Goal: Task Accomplishment & Management: Use online tool/utility

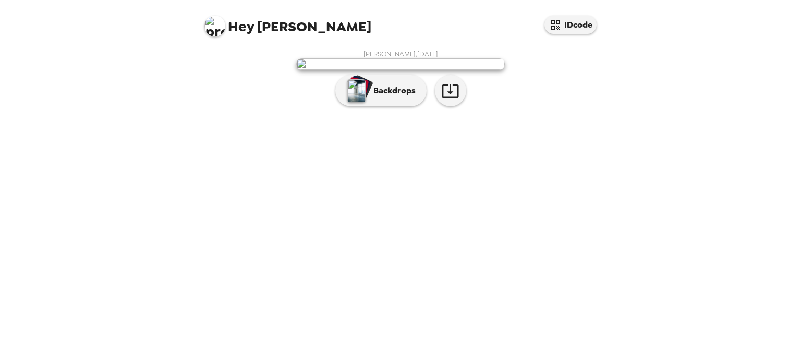
scroll to position [15, 0]
click at [386, 97] on p "Backdrops" at bounding box center [391, 90] width 47 height 13
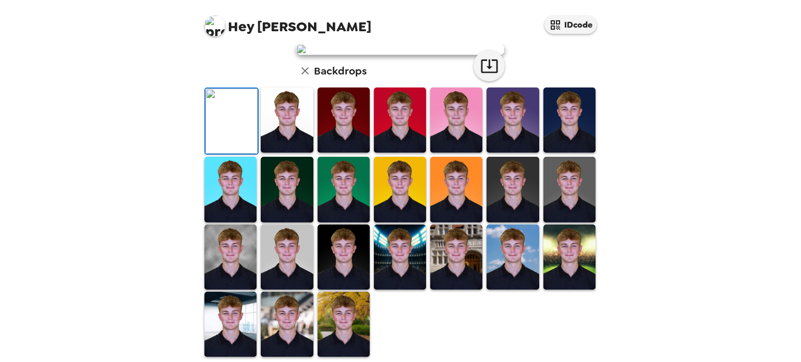
scroll to position [119, 0]
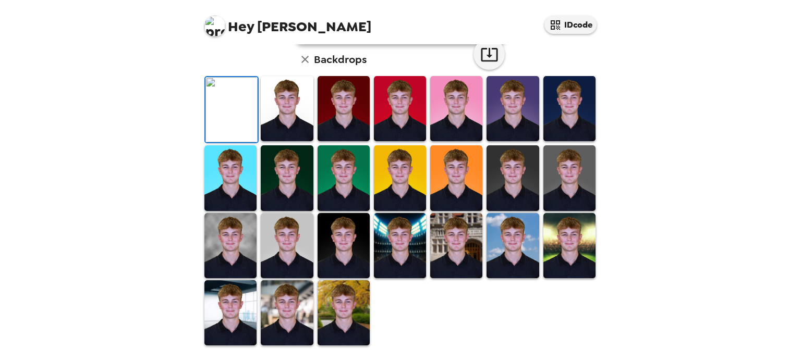
click at [289, 141] on img at bounding box center [287, 108] width 52 height 65
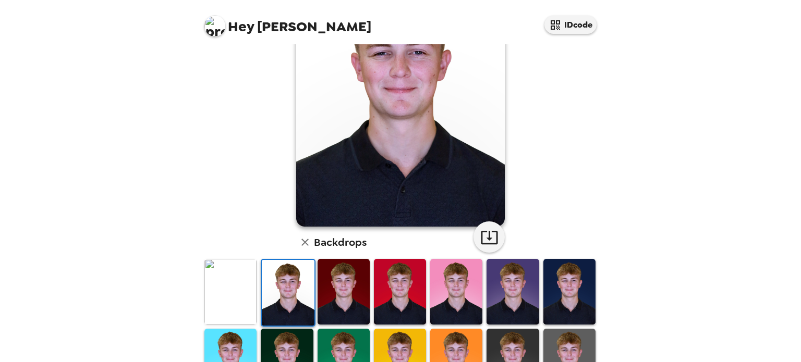
scroll to position [104, 0]
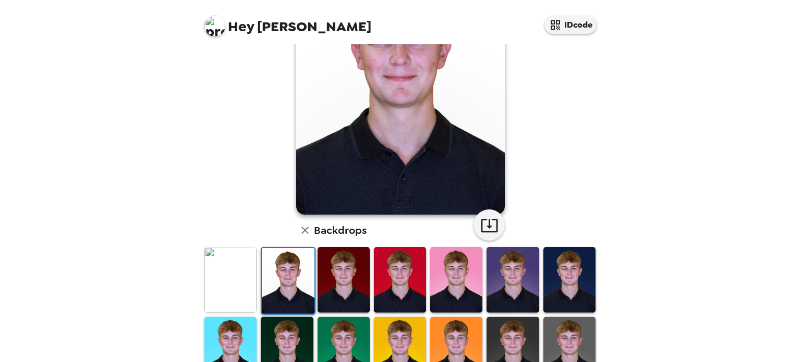
click at [330, 262] on img at bounding box center [344, 279] width 52 height 65
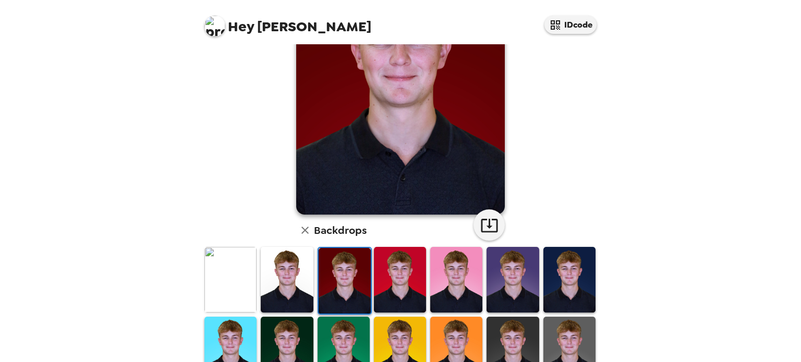
click at [549, 271] on img at bounding box center [569, 279] width 52 height 65
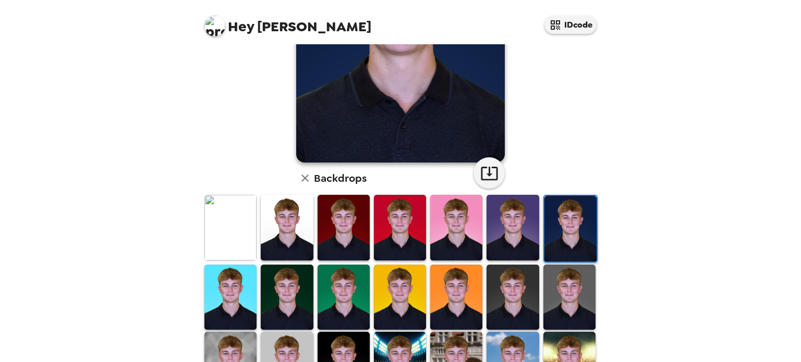
scroll to position [261, 0]
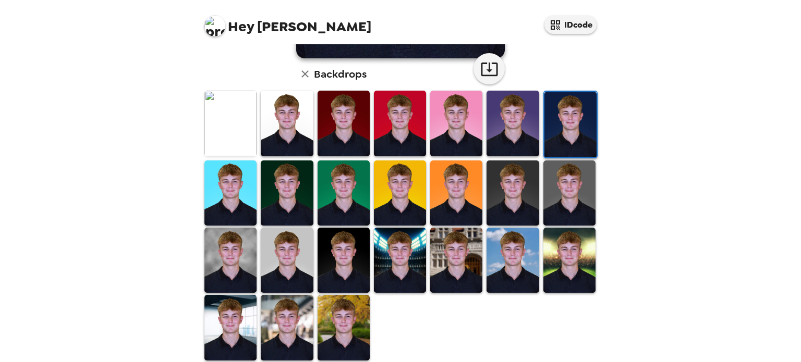
click at [240, 252] on img at bounding box center [230, 260] width 52 height 65
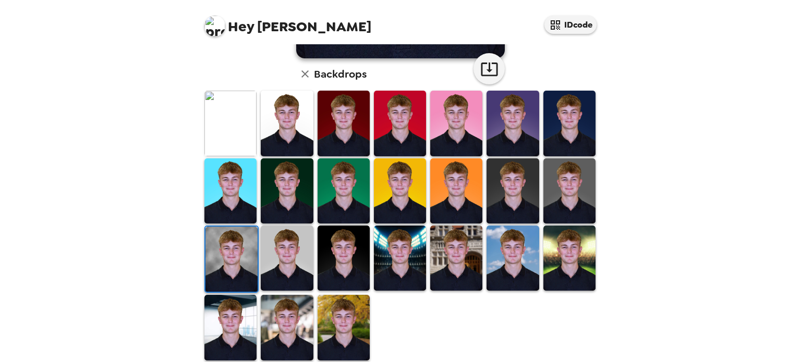
click at [553, 204] on img at bounding box center [569, 191] width 52 height 65
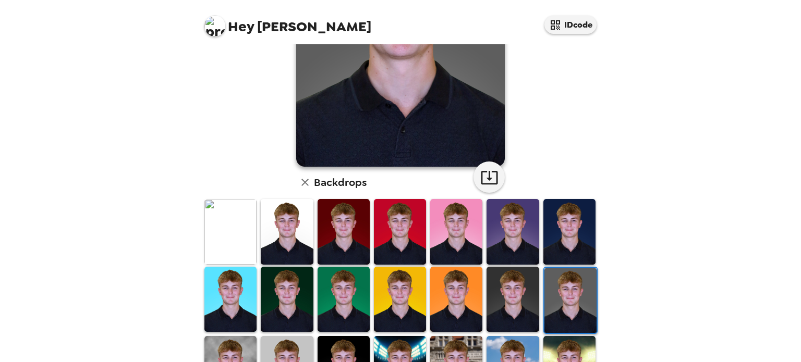
scroll to position [209, 0]
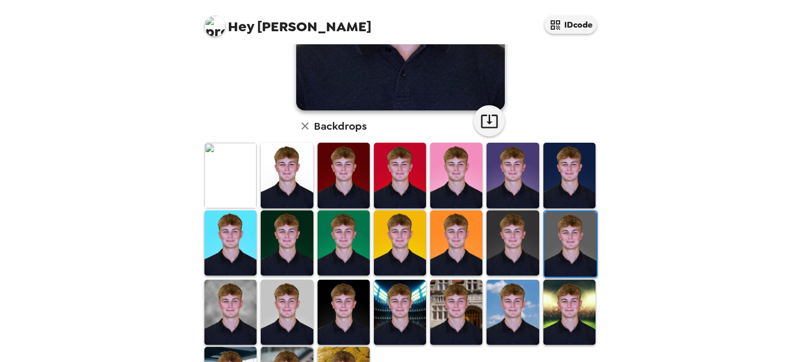
click at [515, 239] on img at bounding box center [513, 243] width 52 height 65
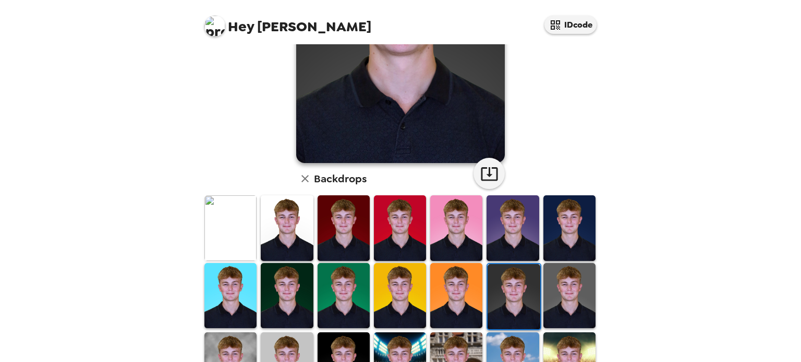
scroll to position [156, 0]
click at [215, 215] on img at bounding box center [230, 227] width 52 height 65
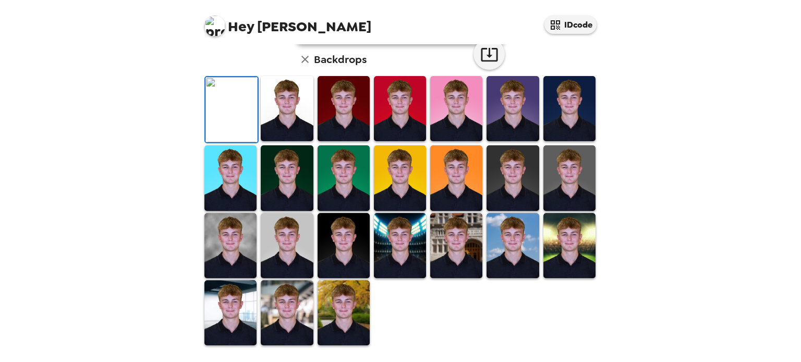
scroll to position [261, 0]
click at [233, 309] on img at bounding box center [230, 313] width 52 height 65
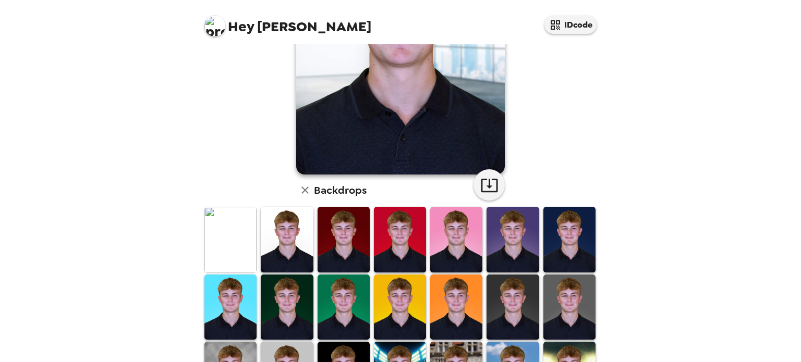
scroll to position [209, 0]
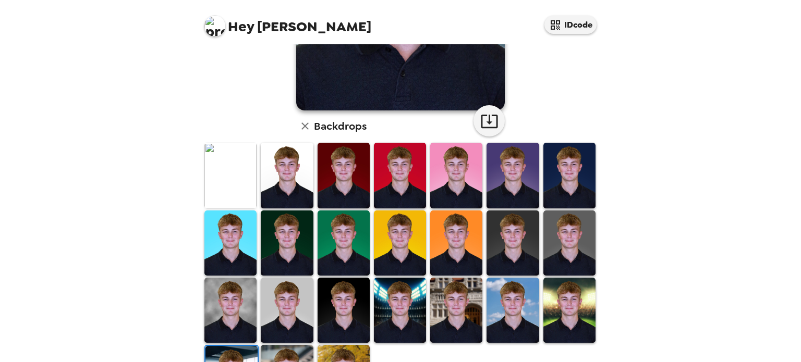
click at [286, 234] on img at bounding box center [287, 243] width 52 height 65
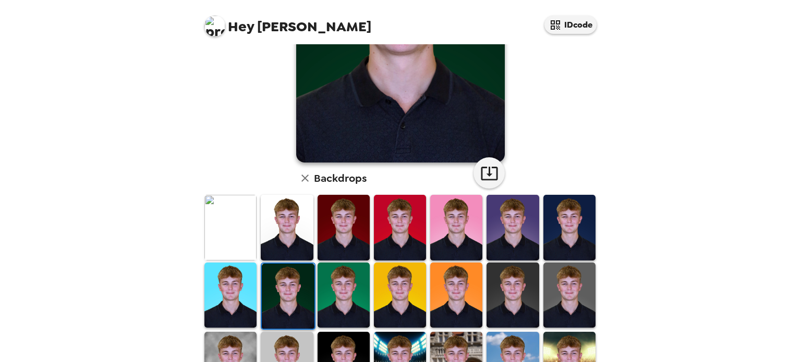
scroll to position [261, 0]
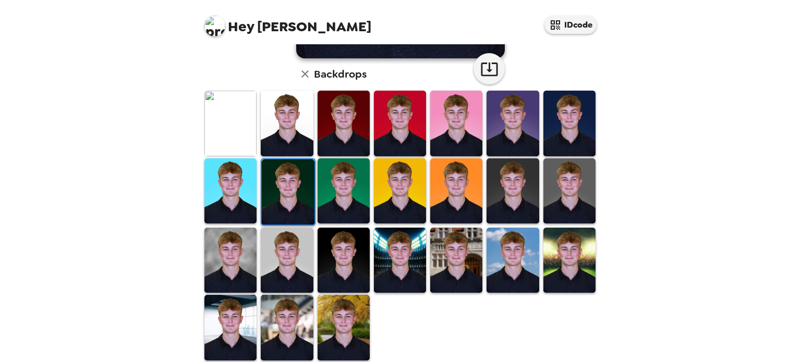
click at [297, 181] on img at bounding box center [288, 192] width 52 height 65
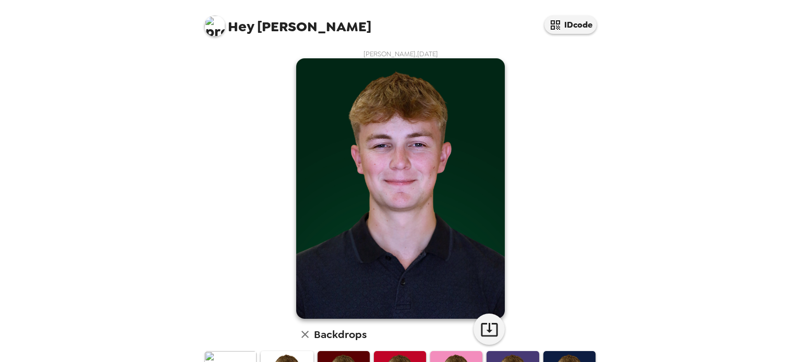
scroll to position [156, 0]
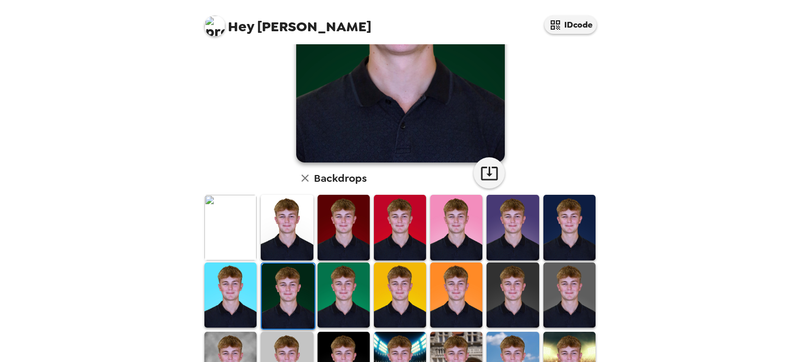
click at [234, 238] on img at bounding box center [230, 227] width 52 height 65
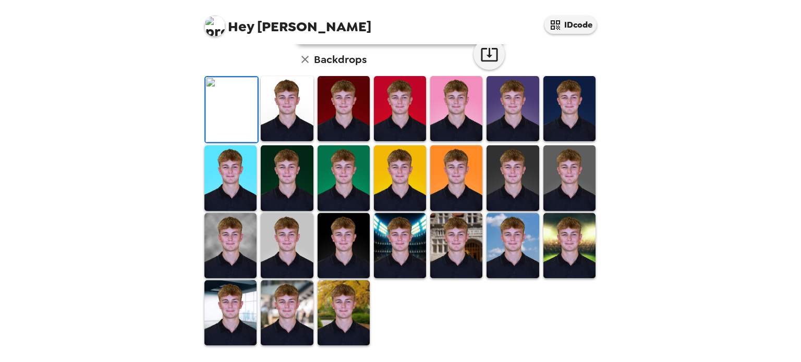
scroll to position [209, 0]
click at [238, 278] on img at bounding box center [230, 245] width 52 height 65
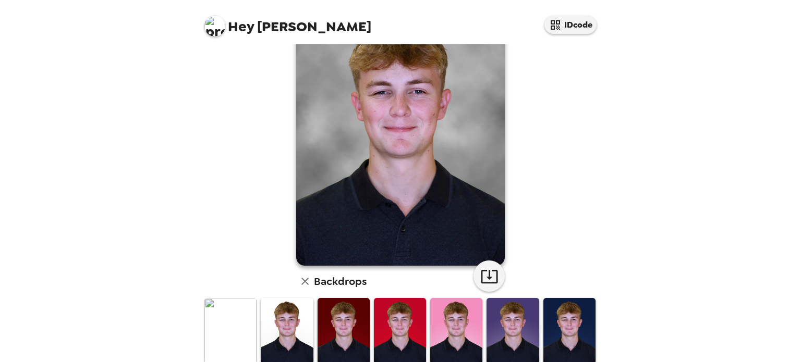
scroll to position [104, 0]
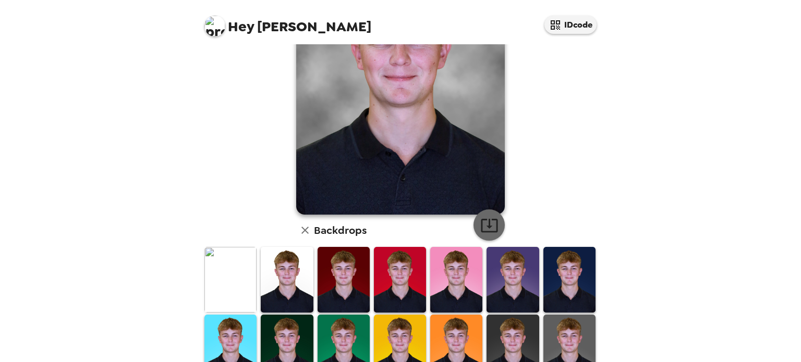
click at [483, 222] on icon "button" at bounding box center [489, 225] width 18 height 18
click at [229, 276] on img at bounding box center [230, 279] width 52 height 65
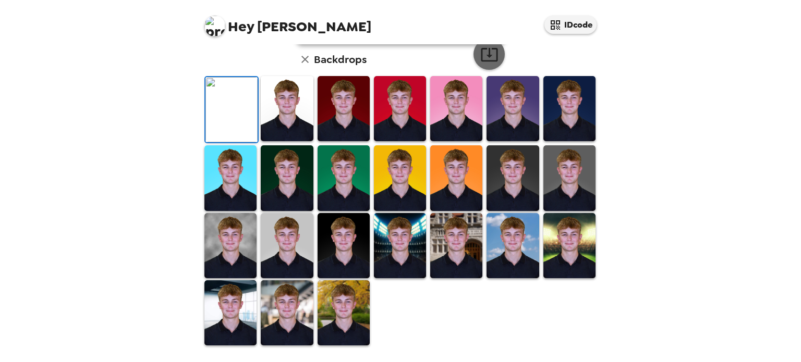
click at [481, 64] on icon "button" at bounding box center [489, 54] width 18 height 18
click at [561, 206] on img at bounding box center [569, 177] width 52 height 65
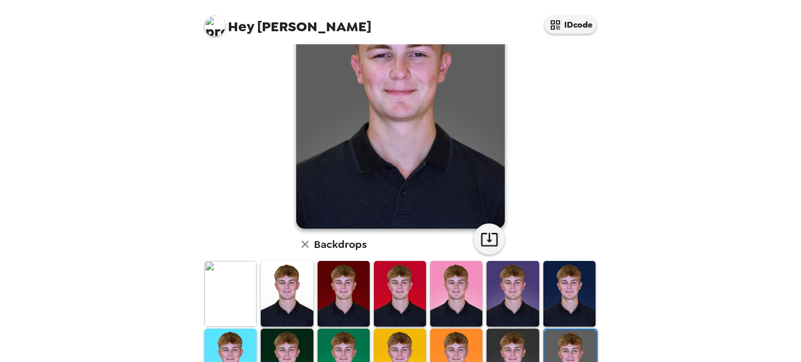
scroll to position [104, 0]
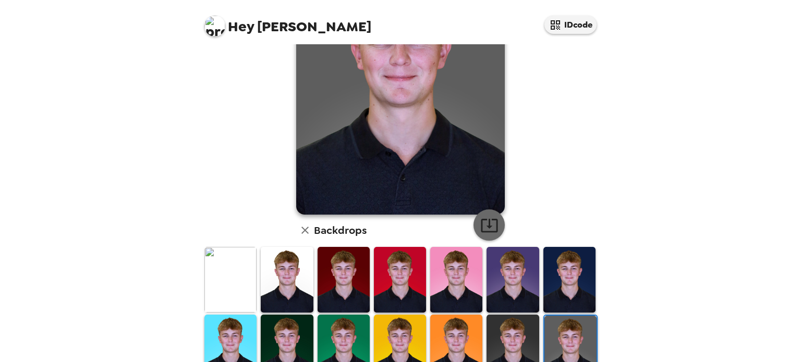
click at [491, 230] on icon "button" at bounding box center [489, 225] width 18 height 18
click at [697, 122] on div "Hey [PERSON_NAME] IDcode [PERSON_NAME] , [DATE] Backdrops" at bounding box center [400, 181] width 801 height 362
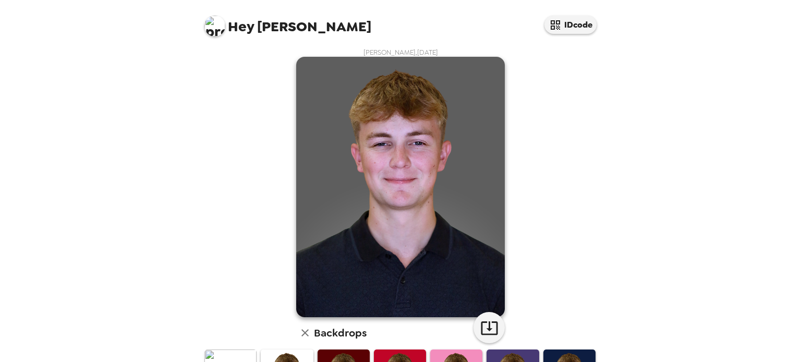
scroll to position [0, 0]
